Goal: Navigation & Orientation: Find specific page/section

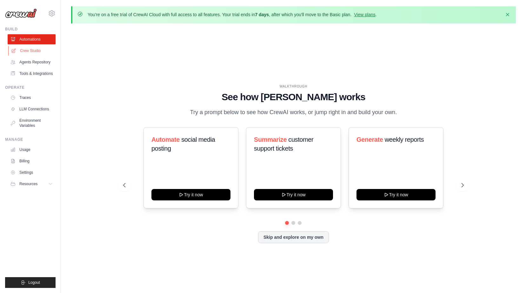
click at [34, 49] on link "Crew Studio" at bounding box center [32, 51] width 48 height 10
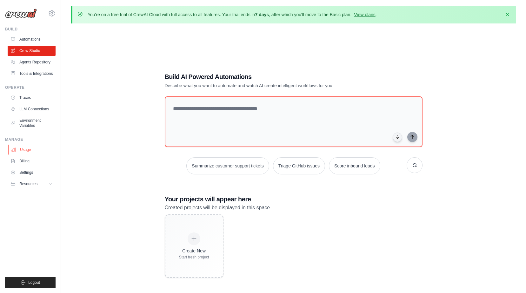
click at [30, 148] on link "Usage" at bounding box center [32, 150] width 48 height 10
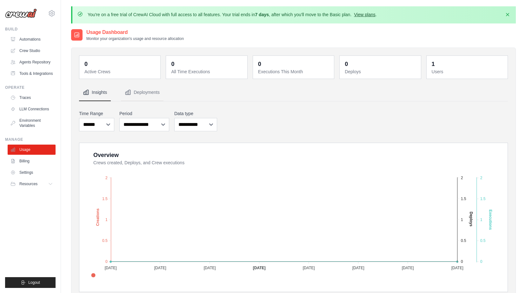
click at [369, 14] on link "View plans" at bounding box center [364, 14] width 21 height 5
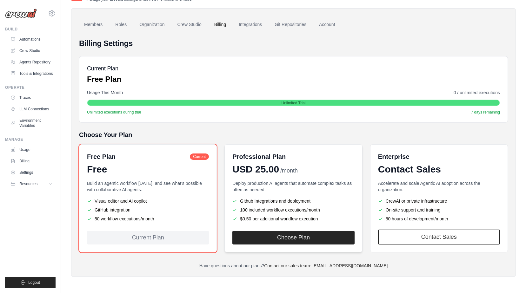
scroll to position [40, 0]
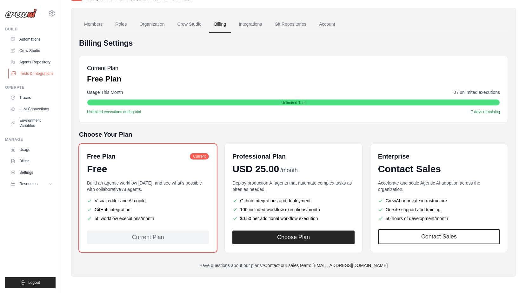
click at [34, 74] on link "Tools & Integrations" at bounding box center [32, 74] width 48 height 10
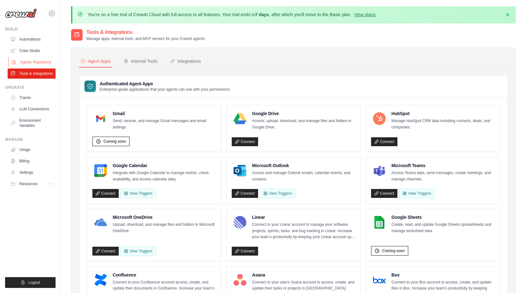
click at [41, 61] on link "Agents Repository" at bounding box center [32, 62] width 48 height 10
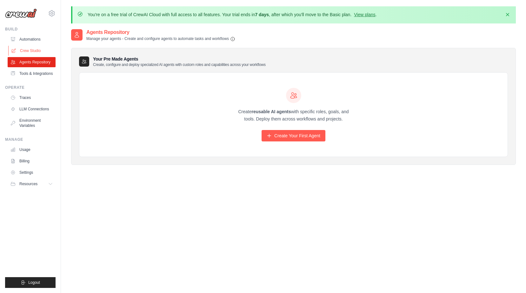
click at [28, 51] on link "Crew Studio" at bounding box center [32, 51] width 48 height 10
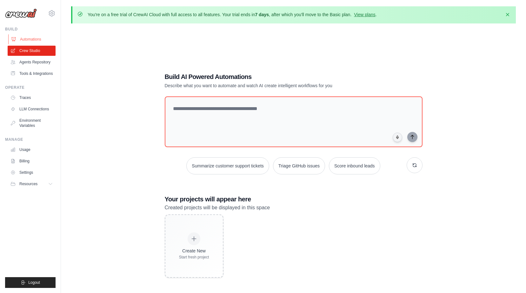
click at [27, 43] on link "Automations" at bounding box center [32, 39] width 48 height 10
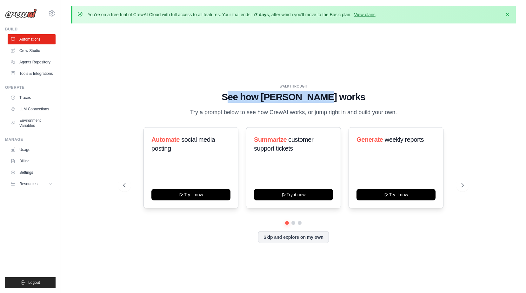
drag, startPoint x: 249, startPoint y: 96, endPoint x: 369, endPoint y: 97, distance: 119.3
click at [369, 97] on h1 "See how CrewAI works" at bounding box center [293, 96] width 340 height 11
drag, startPoint x: 369, startPoint y: 97, endPoint x: 233, endPoint y: 115, distance: 137.0
click at [258, 115] on p "Try a prompt below to see how CrewAI works, or jump right in and build your own." at bounding box center [293, 112] width 213 height 9
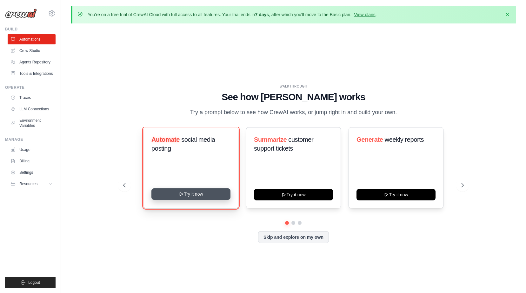
click at [205, 197] on button "Try it now" at bounding box center [190, 193] width 79 height 11
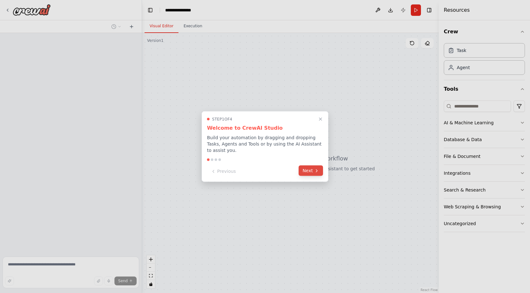
click at [307, 168] on button "Next" at bounding box center [311, 171] width 24 height 10
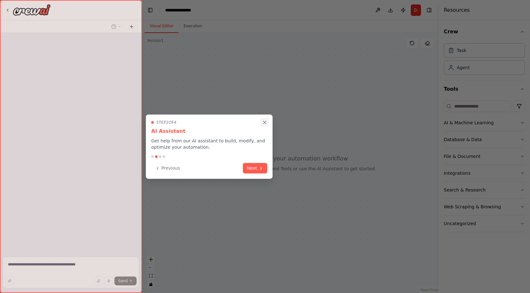
click at [265, 123] on icon "Close walkthrough" at bounding box center [265, 122] width 3 height 3
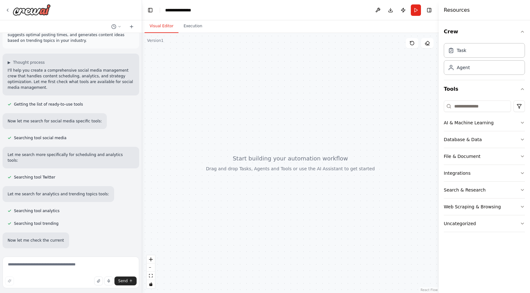
scroll to position [23, 0]
